Goal: Task Accomplishment & Management: Use online tool/utility

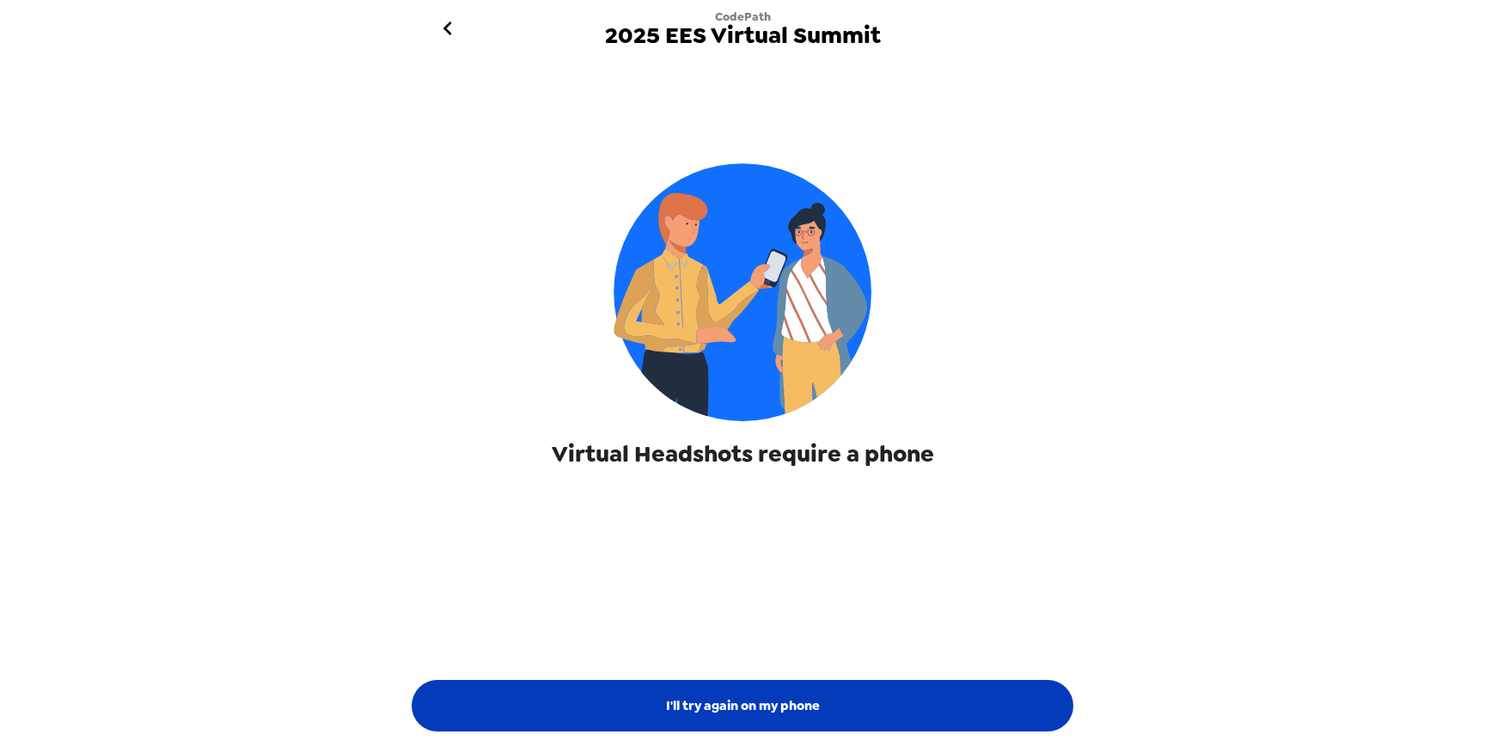
click at [834, 701] on button "I'll try again on my phone" at bounding box center [743, 706] width 662 height 52
